Goal: Task Accomplishment & Management: Complete application form

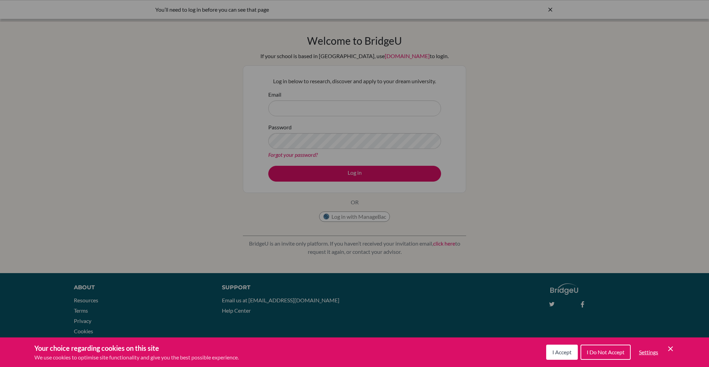
click at [355, 125] on div "Cookie Preferences" at bounding box center [354, 183] width 709 height 367
click at [565, 353] on span "I Accept" at bounding box center [562, 351] width 19 height 7
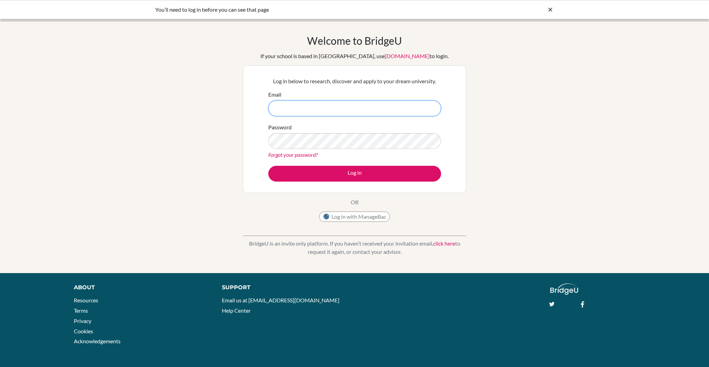
click at [349, 107] on input "Email" at bounding box center [354, 108] width 173 height 16
type input "[EMAIL_ADDRESS][PERSON_NAME][DOMAIN_NAME]"
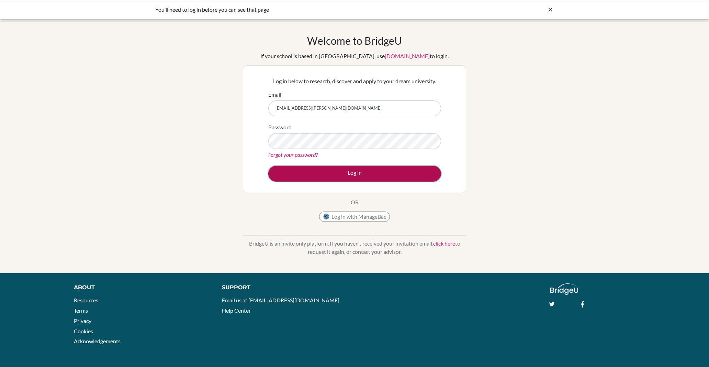
click at [376, 168] on button "Log in" at bounding box center [354, 174] width 173 height 16
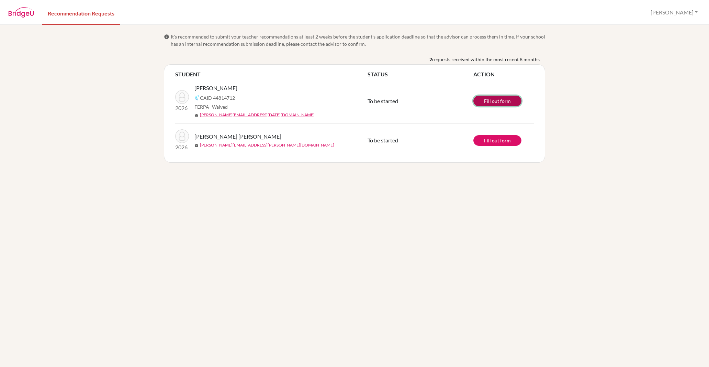
click at [506, 99] on link "Fill out form" at bounding box center [498, 101] width 48 height 11
